Goal: Information Seeking & Learning: Learn about a topic

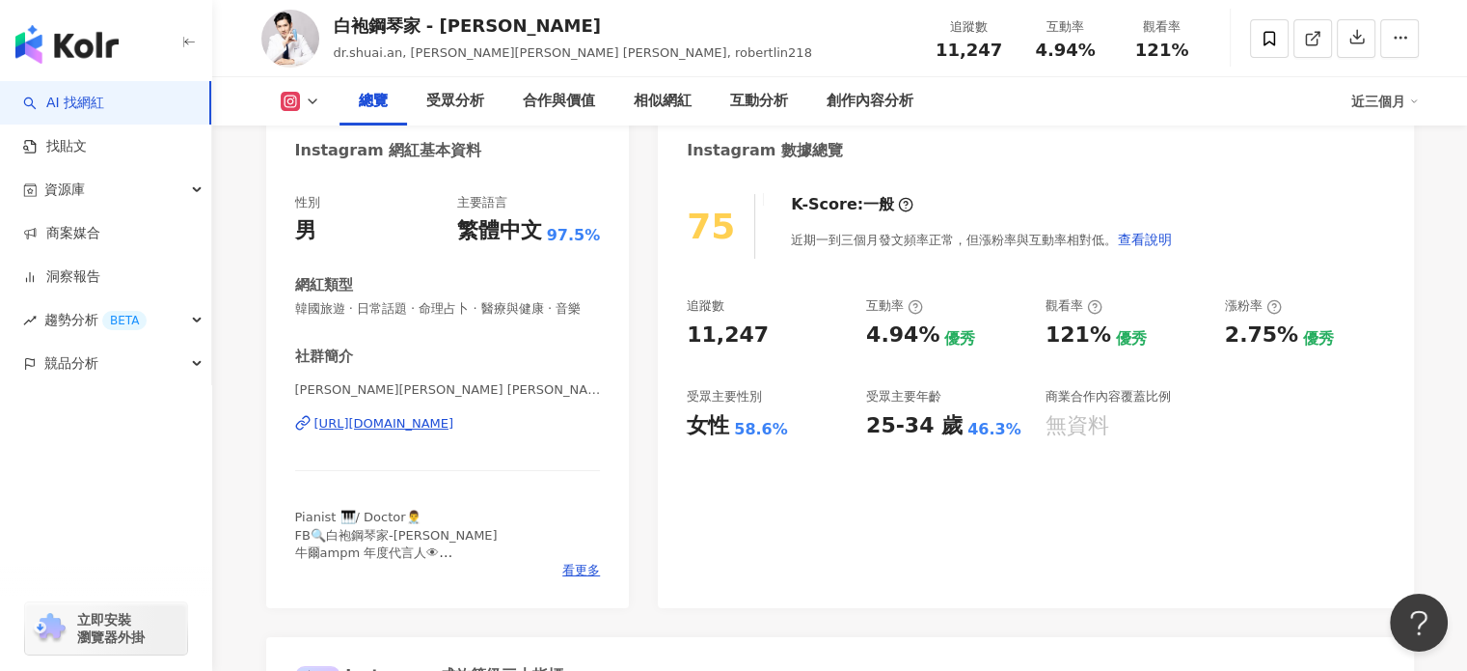
scroll to position [96, 0]
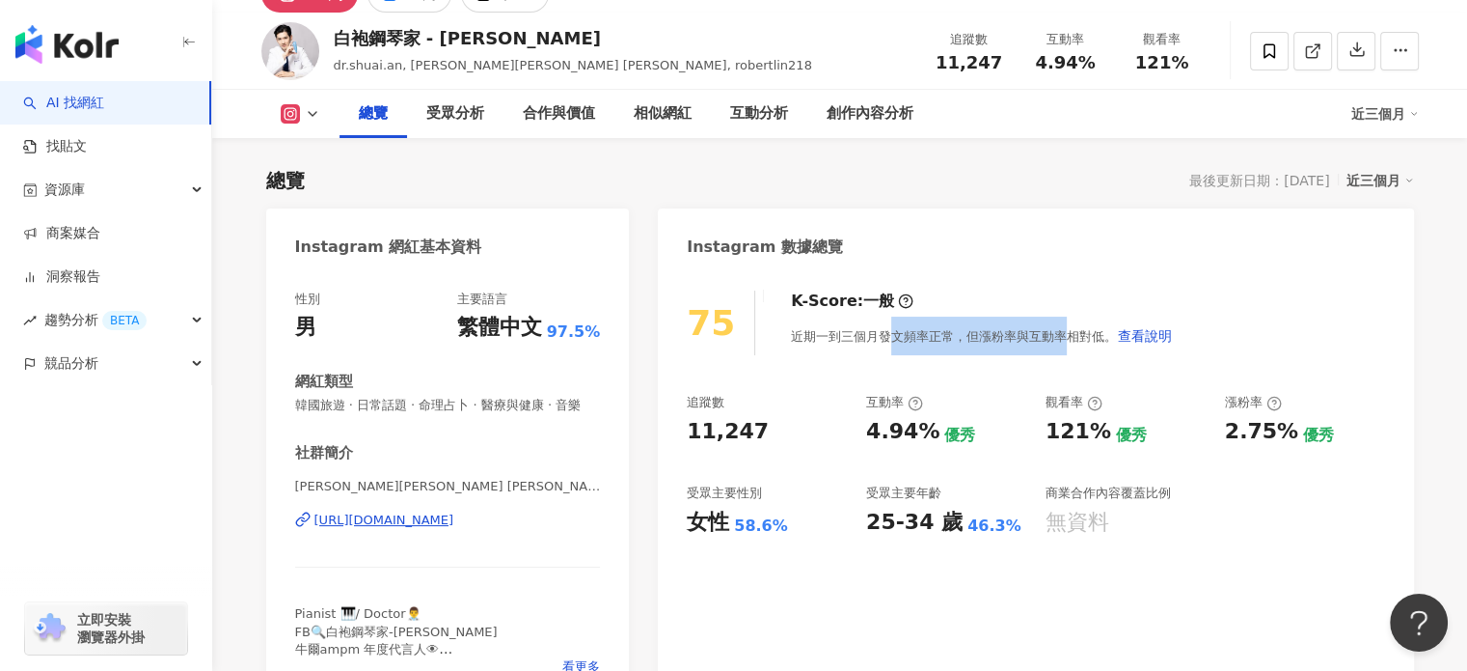
drag, startPoint x: 894, startPoint y: 331, endPoint x: 1062, endPoint y: 331, distance: 167.9
click at [1062, 331] on div "近期一到三個月發文頻率正常，但漲粉率與互動率相對低。 查看說明" at bounding box center [982, 335] width 382 height 39
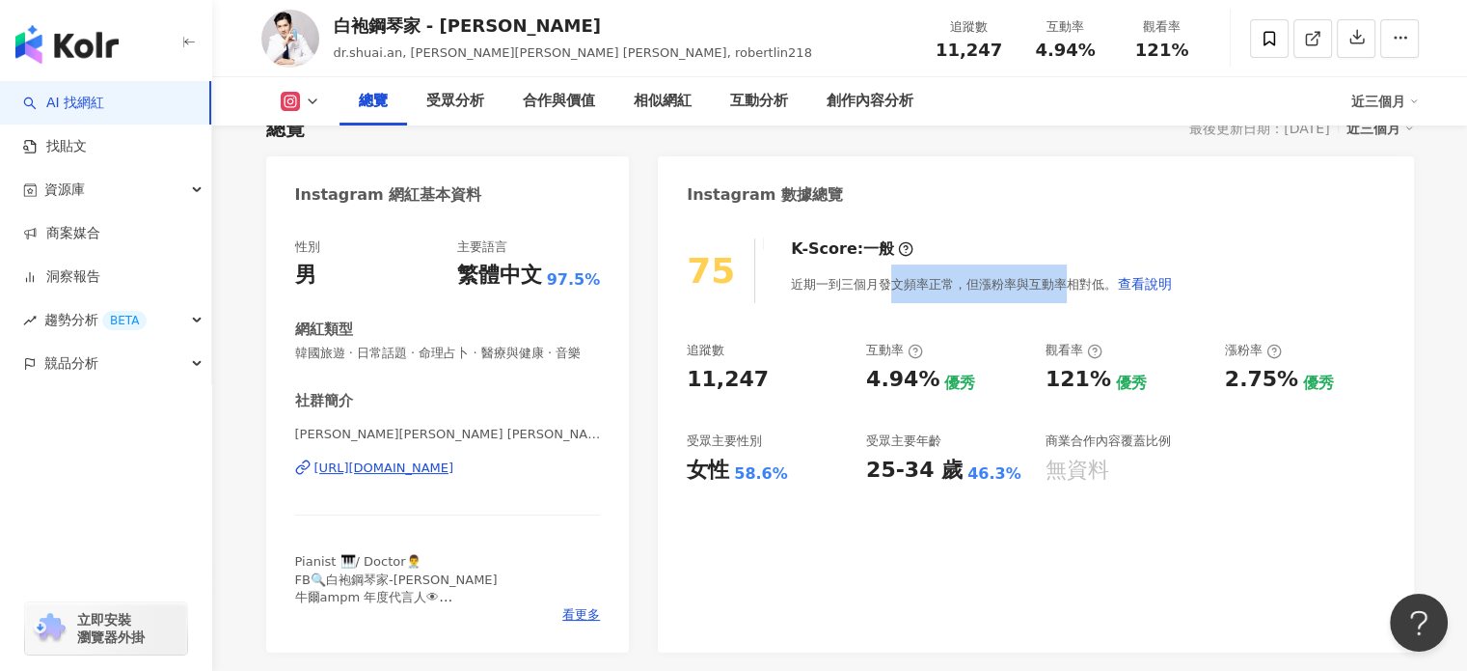
scroll to position [193, 0]
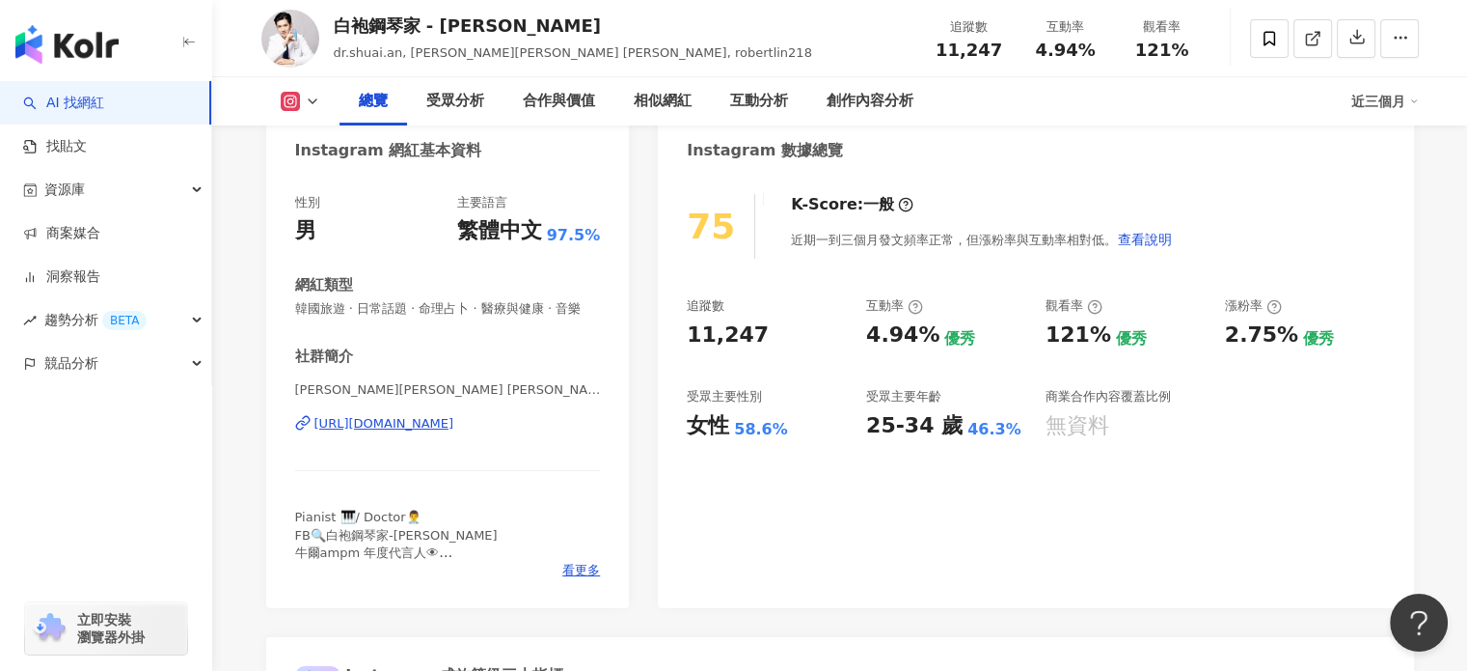
click at [862, 535] on div "75 K-Score : 一般 近期一到三個月發文頻率正常，但漲粉率與互動率相對低。 查看說明 追蹤數 11,247 互動率 4.94% 優秀 觀看率 121…" at bounding box center [1035, 391] width 755 height 433
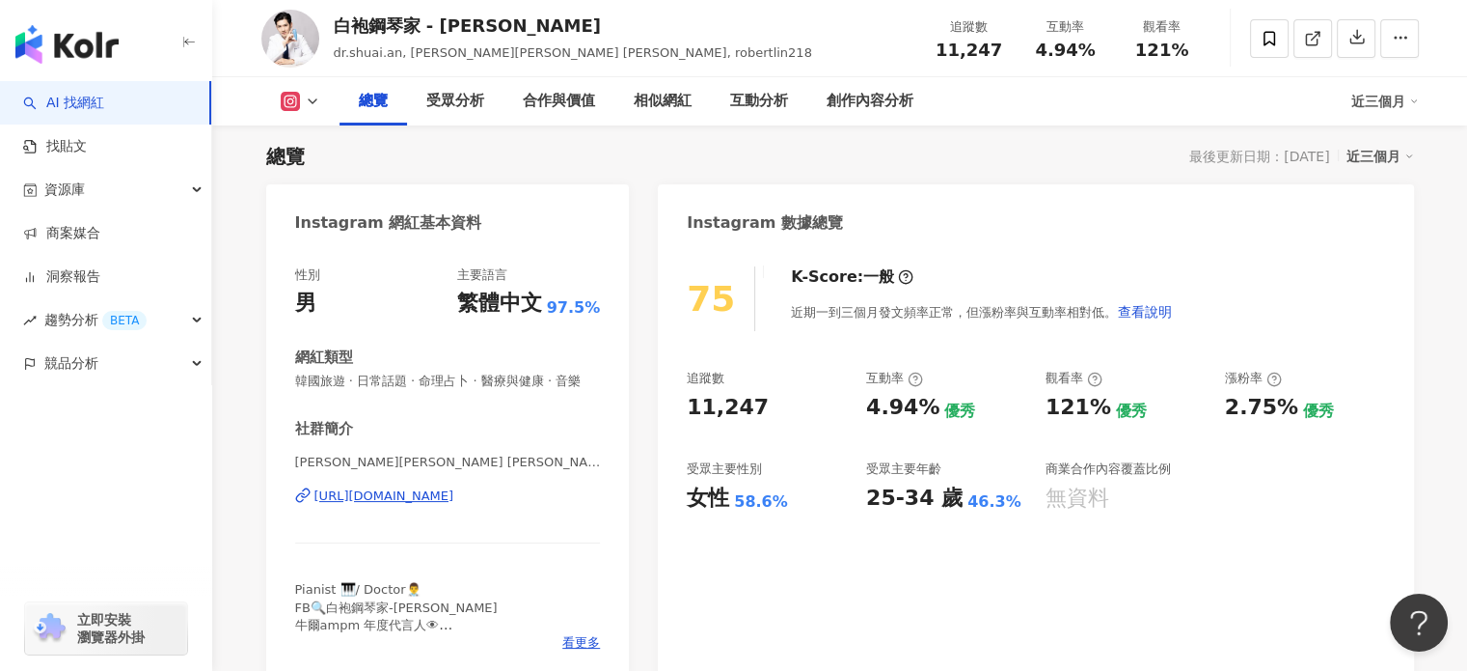
scroll to position [0, 0]
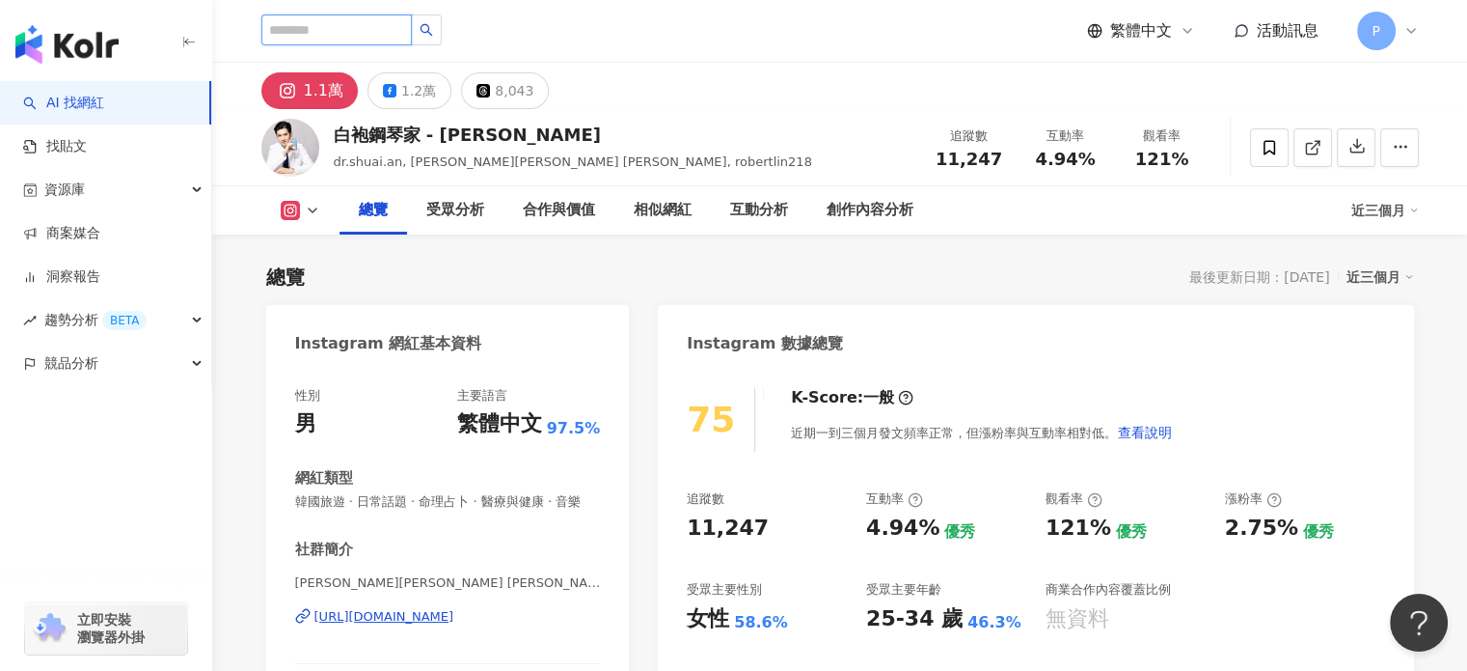
click at [382, 20] on input "search" at bounding box center [336, 29] width 151 height 31
type input "*"
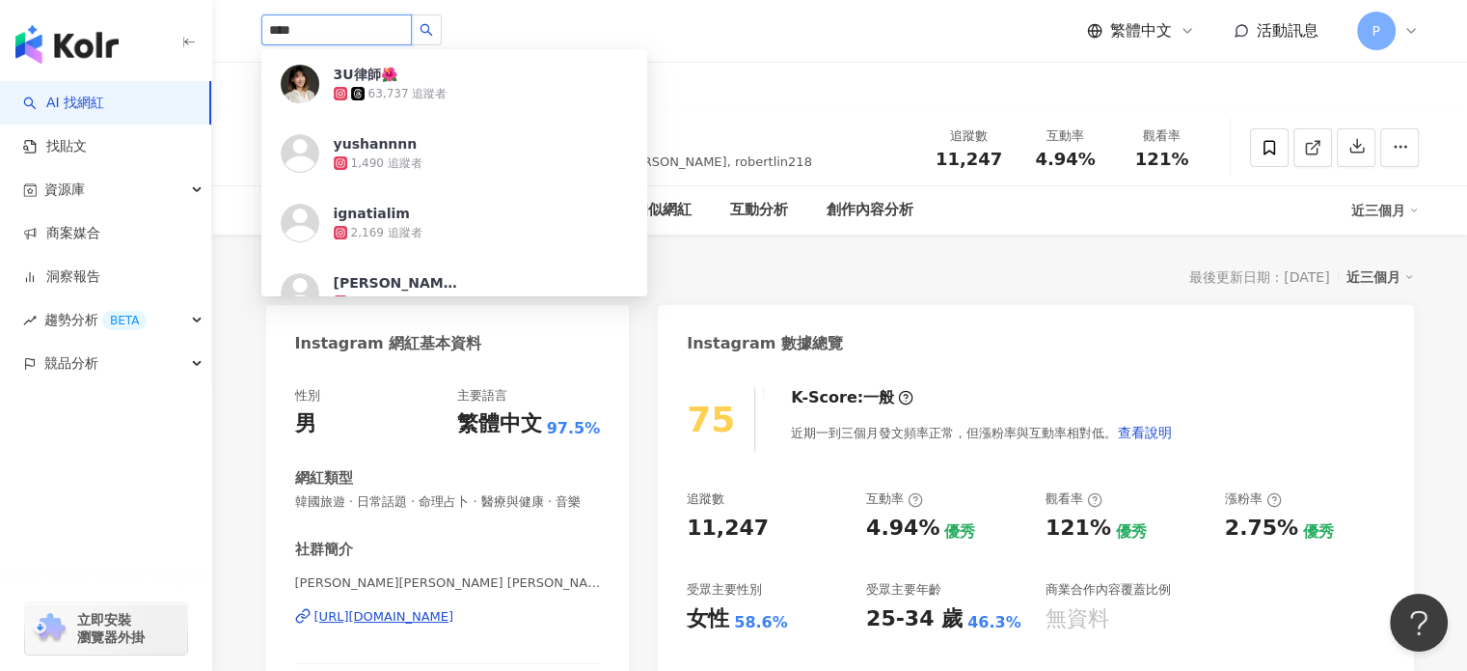
type input "****"
click at [467, 96] on div "63,737 追蹤者" at bounding box center [444, 93] width 220 height 19
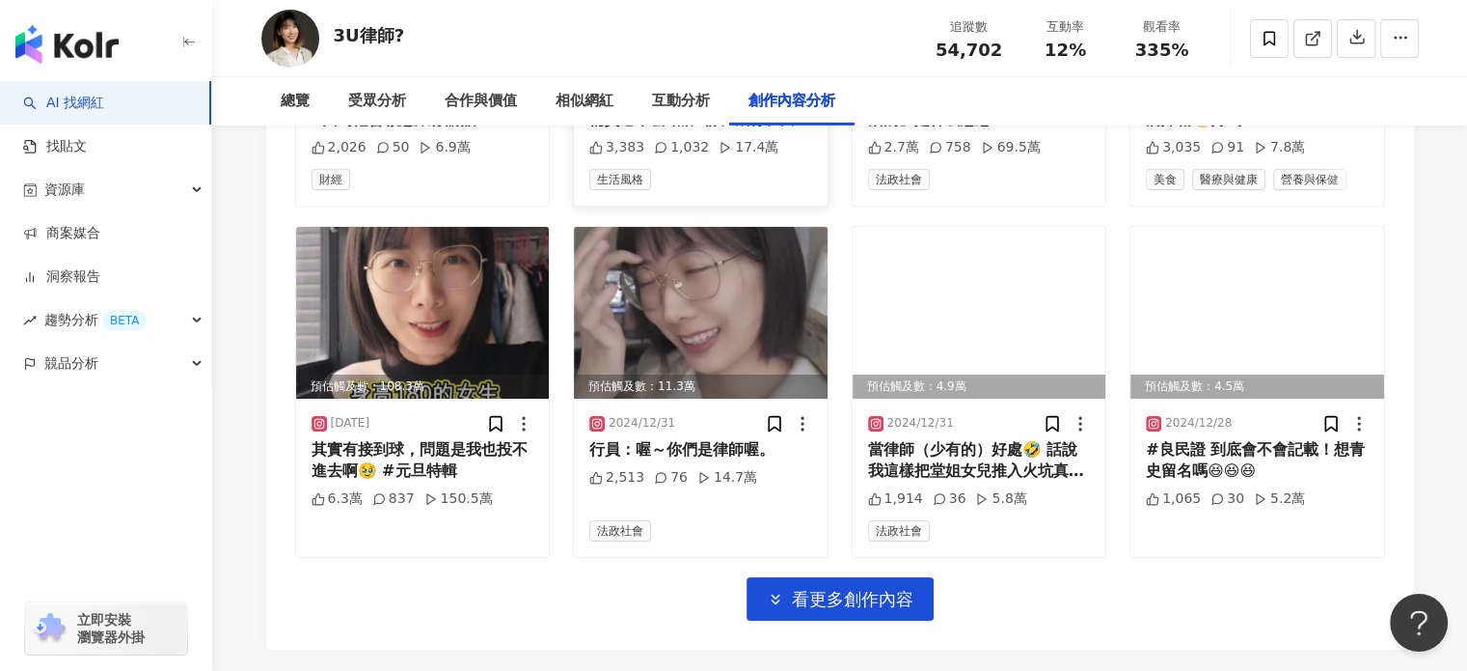
scroll to position [6729, 0]
